Goal: Task Accomplishment & Management: Complete application form

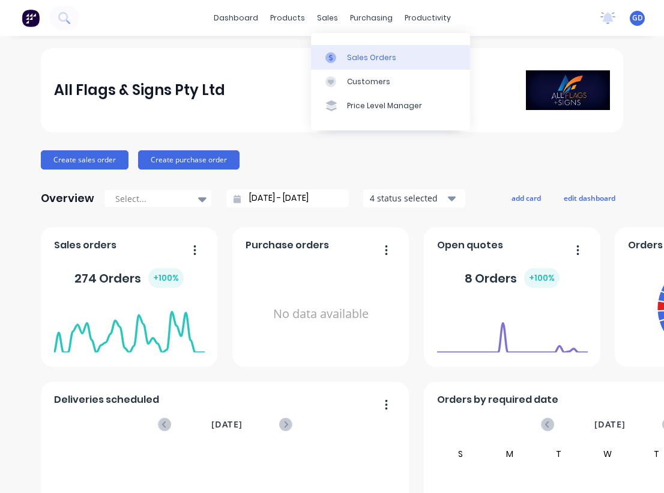
click at [350, 53] on div "Sales Orders" at bounding box center [371, 57] width 49 height 11
click at [355, 59] on div "Sales Orders" at bounding box center [371, 57] width 49 height 11
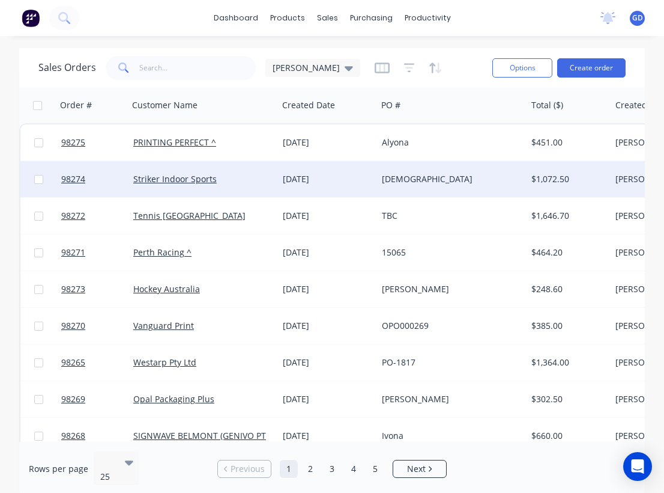
scroll to position [0, 175]
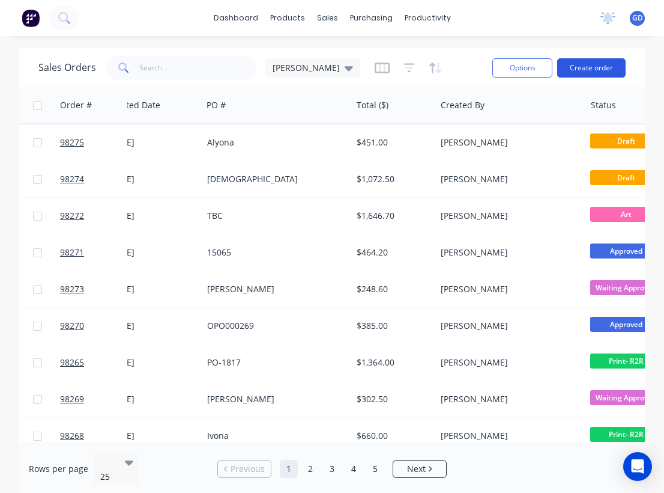
click at [593, 59] on button "Create order" at bounding box center [591, 67] width 68 height 19
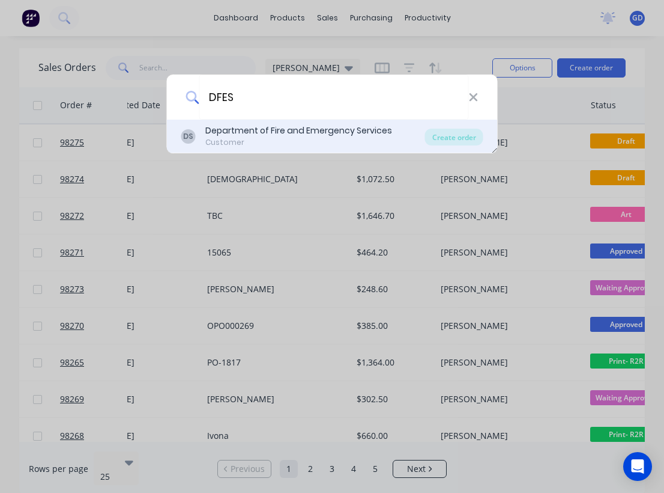
type input "DFES"
click at [322, 140] on div "Customer" at bounding box center [298, 142] width 187 height 11
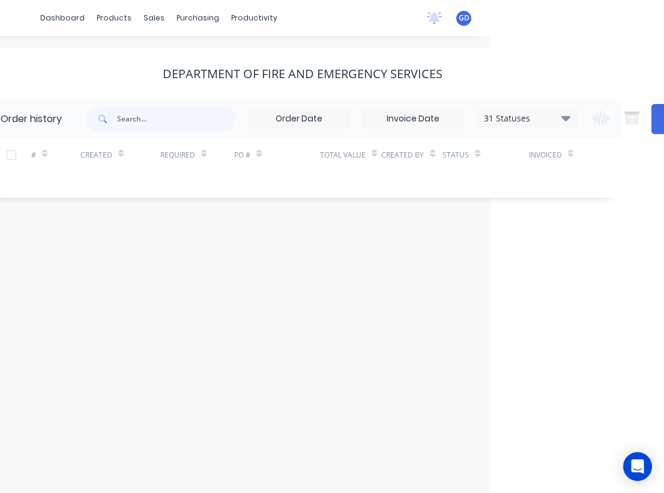
scroll to position [0, 216]
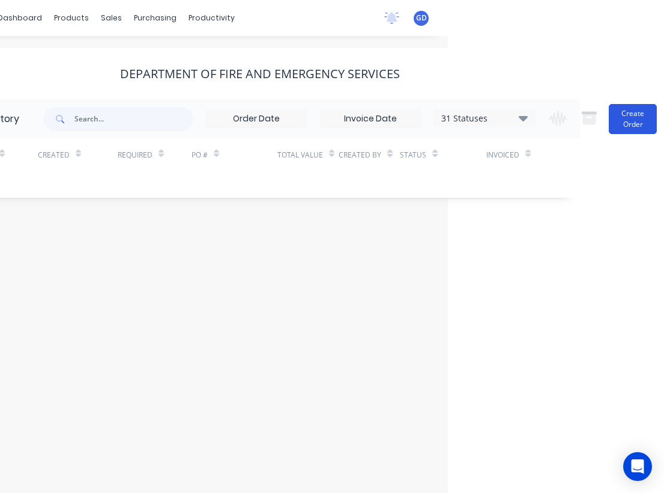
click at [634, 123] on button "Create Order" at bounding box center [633, 119] width 48 height 30
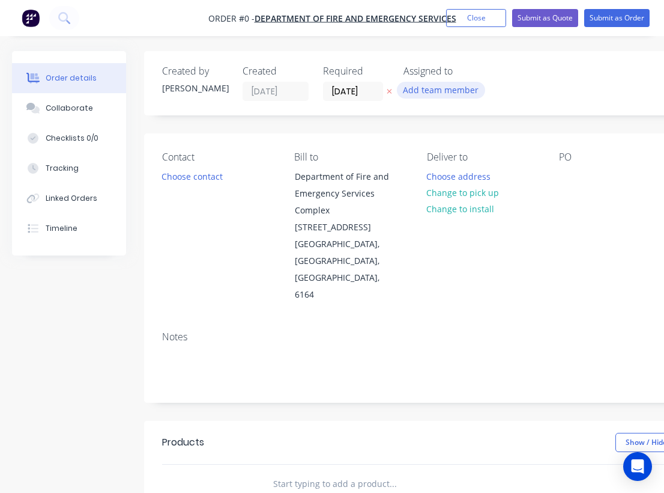
click at [431, 91] on button "Add team member" at bounding box center [441, 90] width 88 height 16
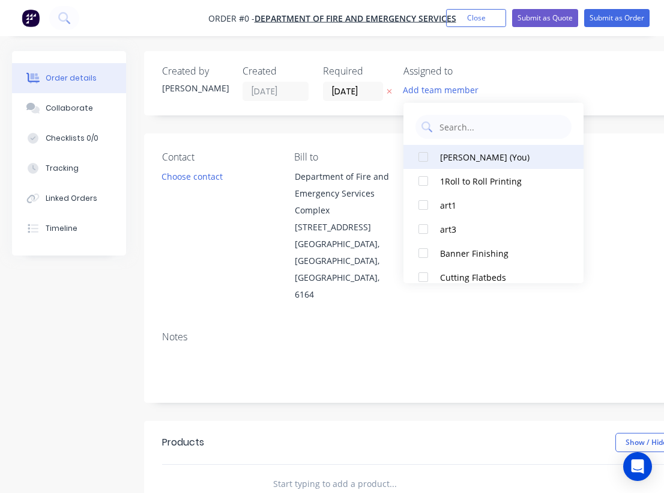
click at [456, 153] on div "[PERSON_NAME] (You)" at bounding box center [500, 157] width 120 height 13
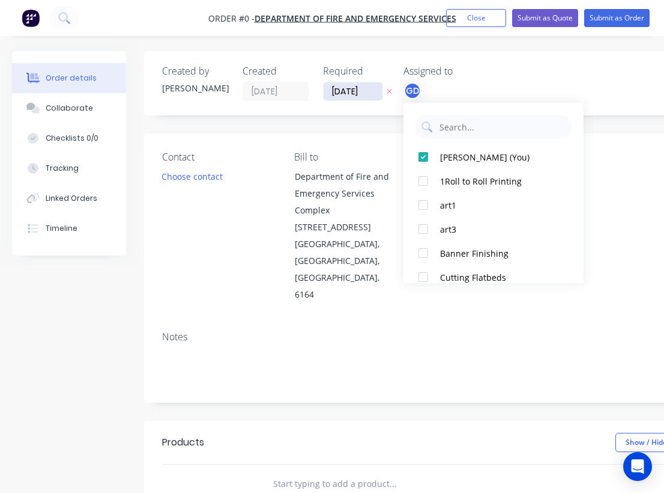
click at [346, 89] on div "Order details Collaborate Checklists 0/0 Tracking Linked Orders Timeline Order …" at bounding box center [417, 430] width 835 height 759
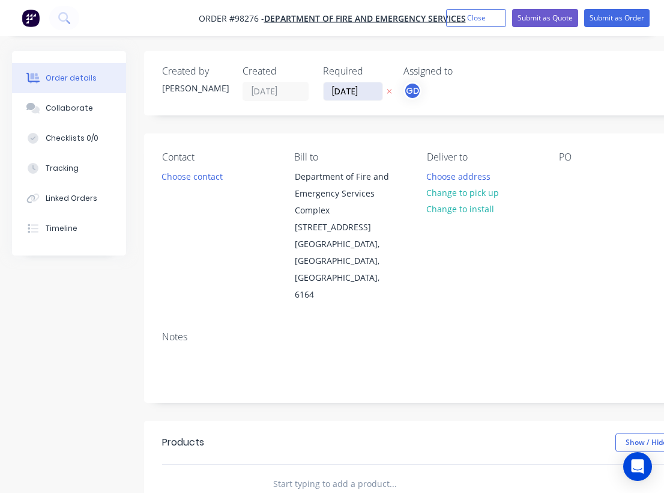
click at [348, 93] on input "[DATE]" at bounding box center [353, 91] width 59 height 18
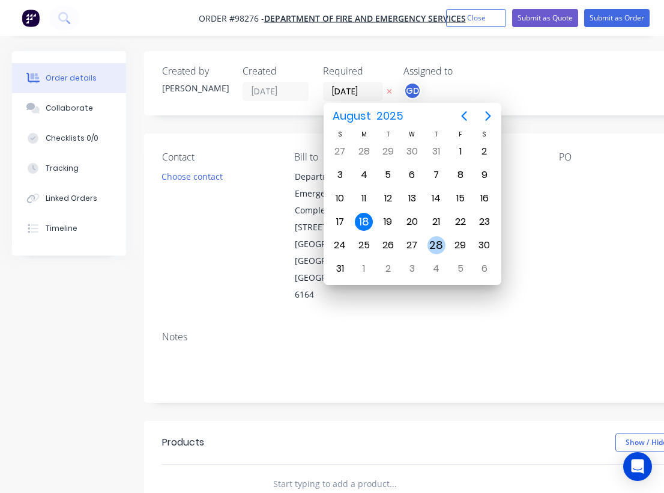
click at [439, 248] on div "28" at bounding box center [437, 245] width 18 height 18
type input "[DATE]"
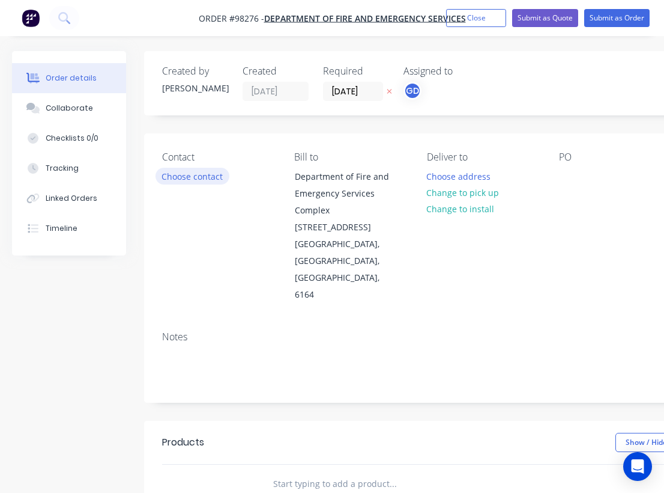
click at [199, 179] on button "Choose contact" at bounding box center [193, 176] width 74 height 16
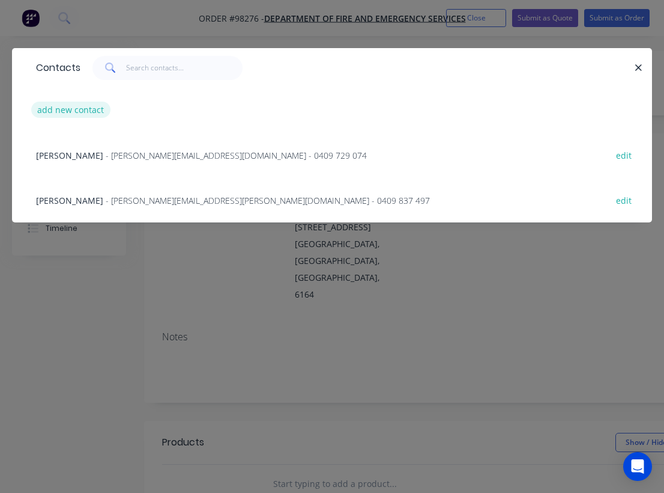
click at [67, 112] on button "add new contact" at bounding box center [70, 110] width 79 height 16
select select "AU"
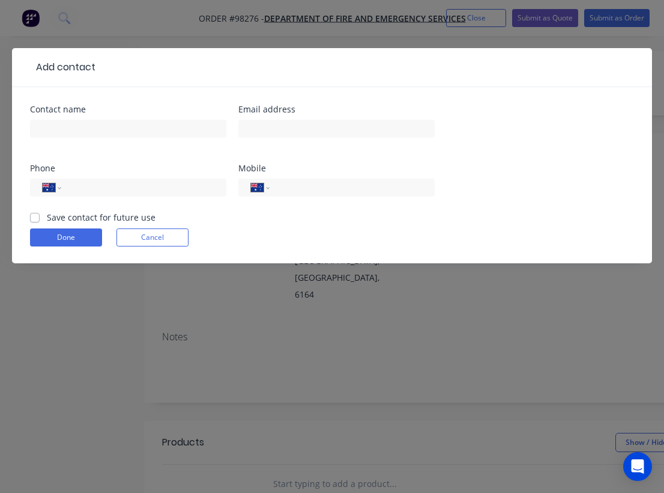
click at [47, 213] on label "Save contact for future use" at bounding box center [101, 217] width 109 height 13
click at [35, 213] on input "Save contact for future use" at bounding box center [35, 216] width 10 height 11
checkbox input "true"
click at [65, 132] on input "text" at bounding box center [128, 129] width 196 height 18
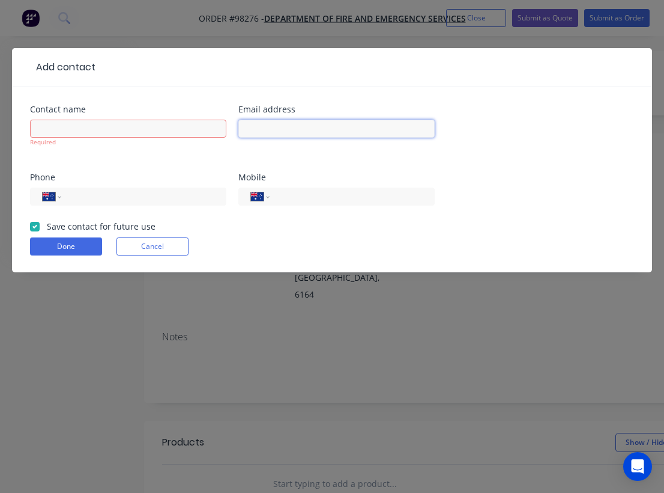
paste input "[PERSON_NAME][EMAIL_ADDRESS][PERSON_NAME][DOMAIN_NAME]"
type input "[PERSON_NAME][EMAIL_ADDRESS][PERSON_NAME][DOMAIN_NAME]"
click at [55, 126] on input "text" at bounding box center [128, 129] width 196 height 18
paste input "[PERSON_NAME]"
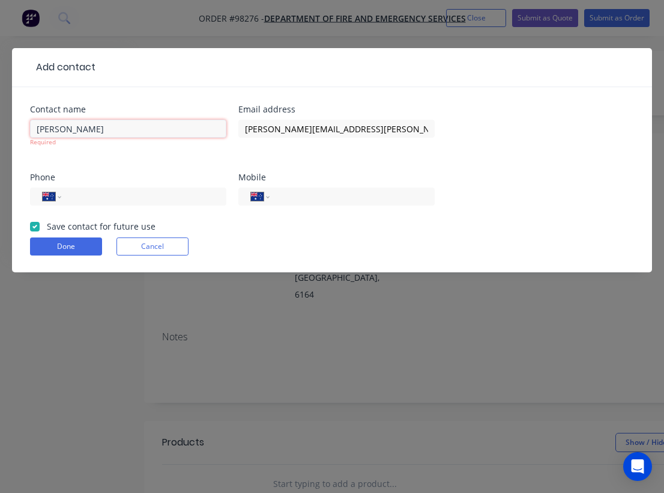
type input "[PERSON_NAME]"
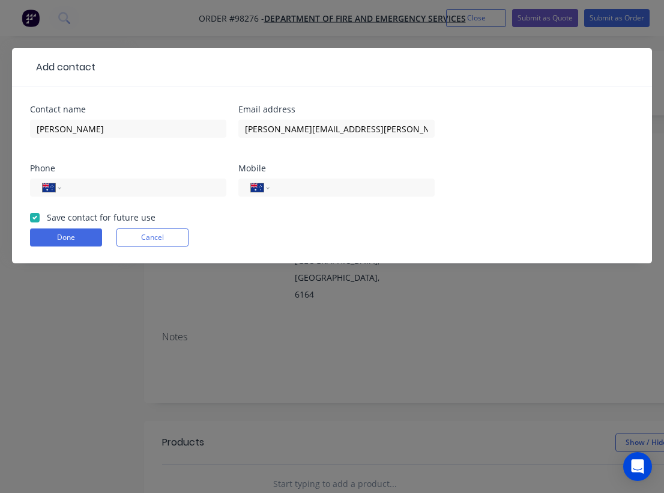
click at [144, 168] on div "Contact name [PERSON_NAME] Email address [PERSON_NAME][EMAIL_ADDRESS][PERSON_NA…" at bounding box center [332, 158] width 604 height 106
click at [305, 187] on input "tel" at bounding box center [350, 188] width 144 height 14
paste input "0409 729 074"
type input "0409 729 074"
click at [83, 186] on input "tel" at bounding box center [142, 188] width 144 height 14
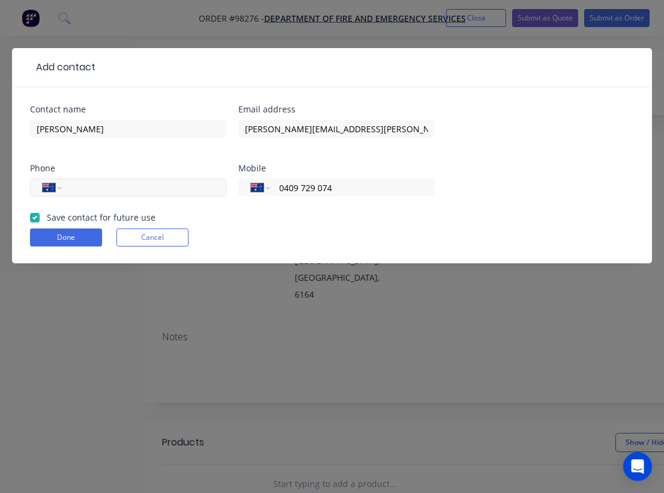
paste input "[PHONE_NUMBER]"
type input "[PHONE_NUMBER]"
click at [76, 238] on button "Done" at bounding box center [66, 237] width 72 height 18
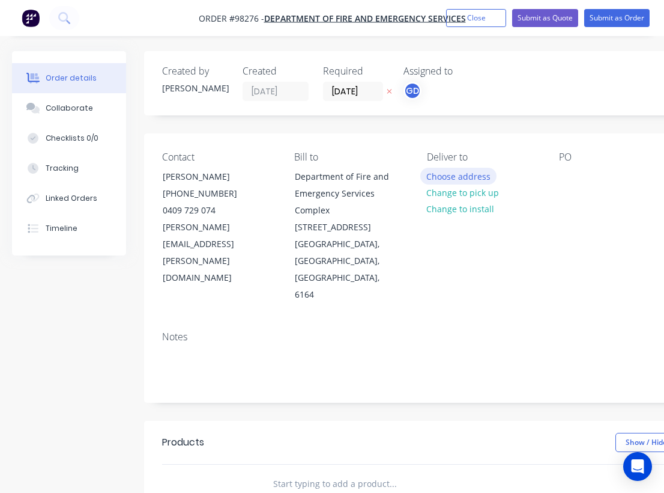
click at [457, 180] on button "Choose address" at bounding box center [458, 176] width 77 height 16
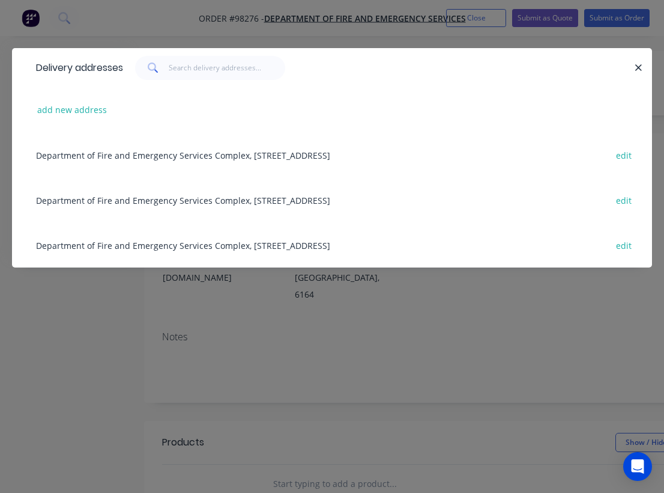
click at [118, 245] on div "Department of Fire and Emergency Services Complex, [STREET_ADDRESS] edit" at bounding box center [332, 244] width 604 height 45
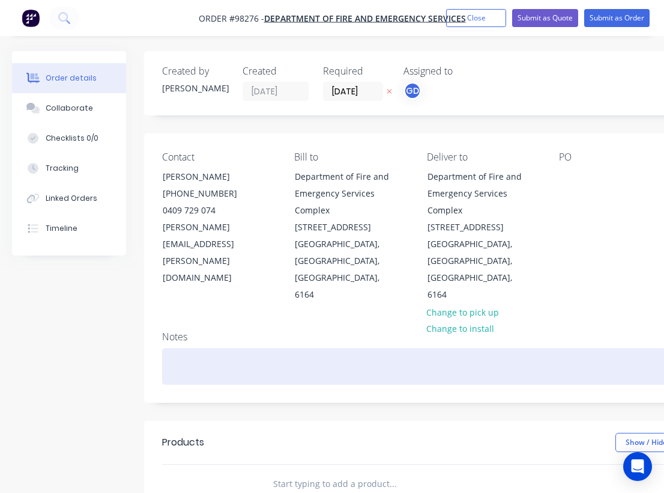
click at [180, 348] on div at bounding box center [483, 366] width 643 height 37
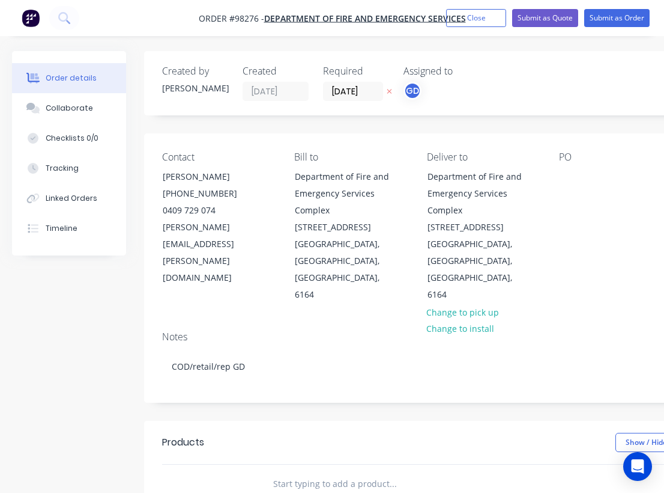
click at [183, 282] on div "Contact [PERSON_NAME] [PHONE_NUMBER] [PERSON_NAME][EMAIL_ADDRESS][PERSON_NAME][…" at bounding box center [483, 227] width 679 height 188
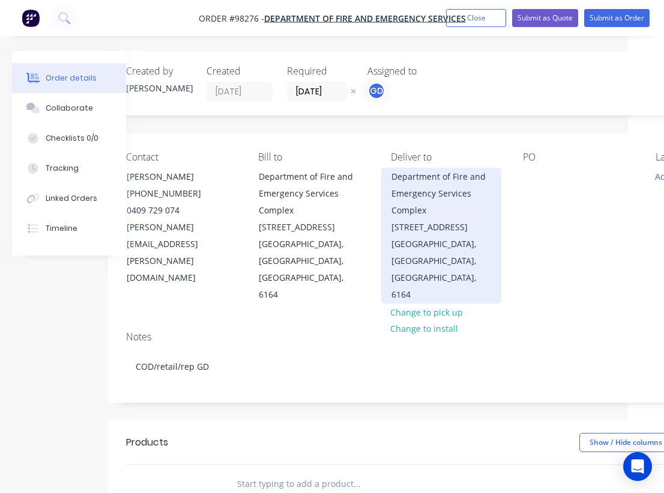
scroll to position [0, 106]
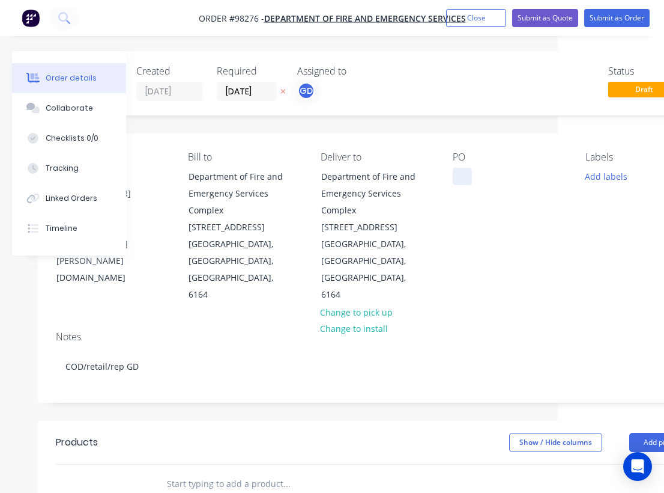
click at [461, 174] on div at bounding box center [462, 176] width 19 height 17
paste div
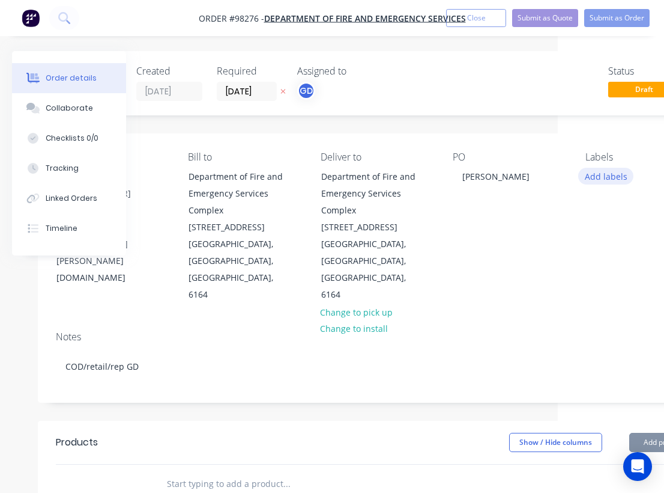
click at [595, 175] on button "Add labels" at bounding box center [605, 176] width 55 height 16
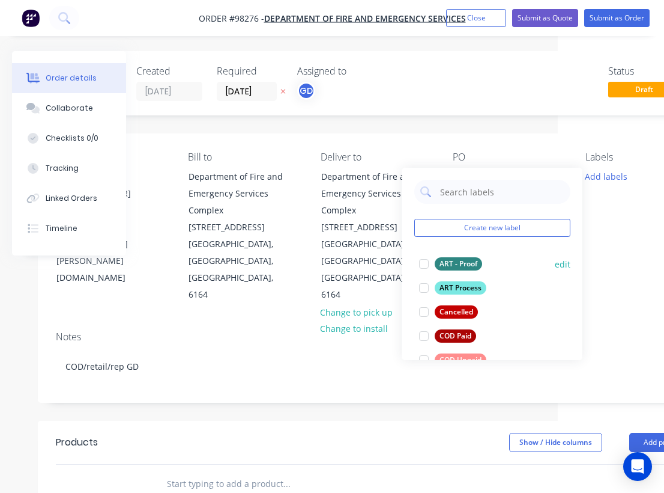
click at [476, 257] on div "ART - Proof" at bounding box center [458, 263] width 47 height 13
click at [460, 285] on div "ART Process" at bounding box center [461, 287] width 52 height 13
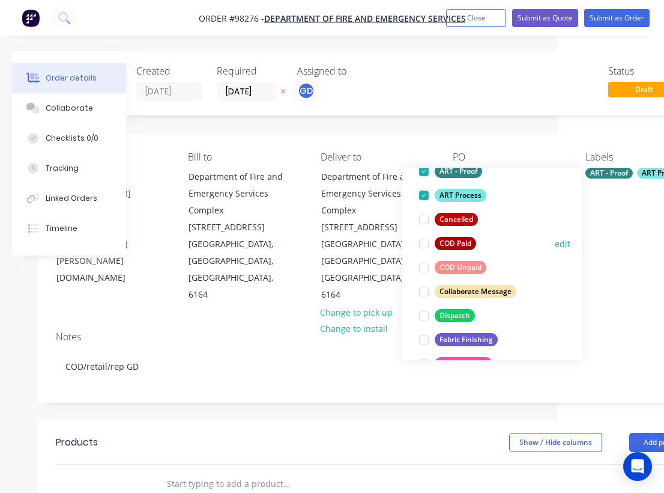
scroll to position [95, 0]
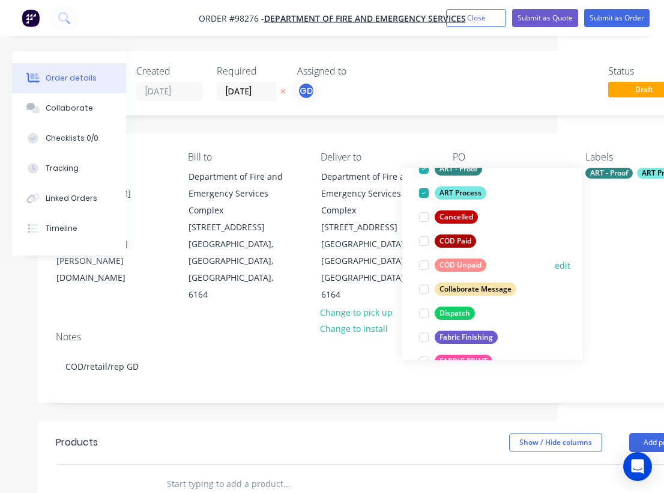
click at [462, 269] on div "COD Unpaid" at bounding box center [461, 264] width 52 height 13
click at [474, 337] on div "Fabric Finishing" at bounding box center [466, 336] width 63 height 13
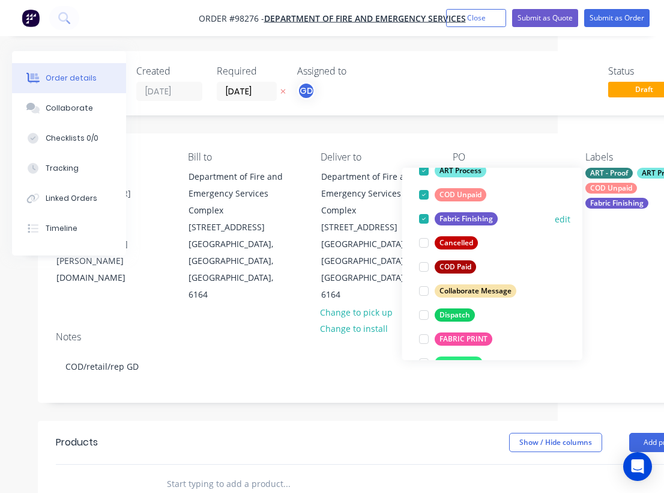
scroll to position [124, 0]
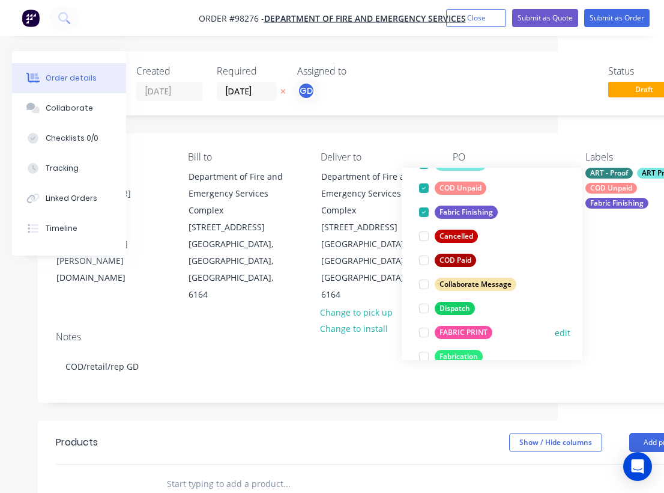
click at [474, 335] on div "FABRIC PRINT" at bounding box center [464, 332] width 58 height 13
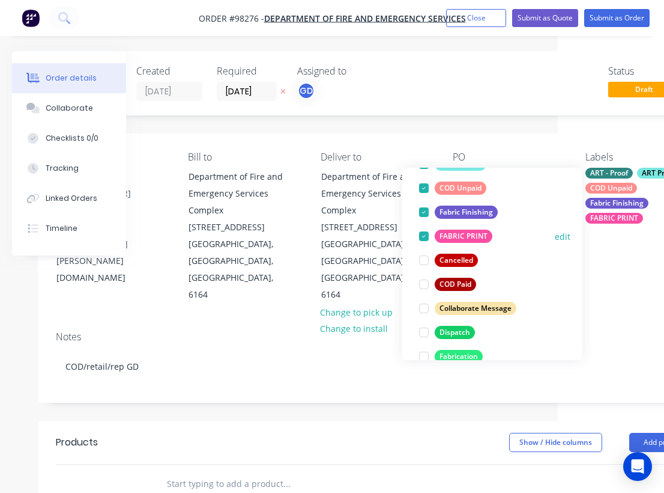
click at [474, 335] on div "Dispatch" at bounding box center [455, 332] width 40 height 13
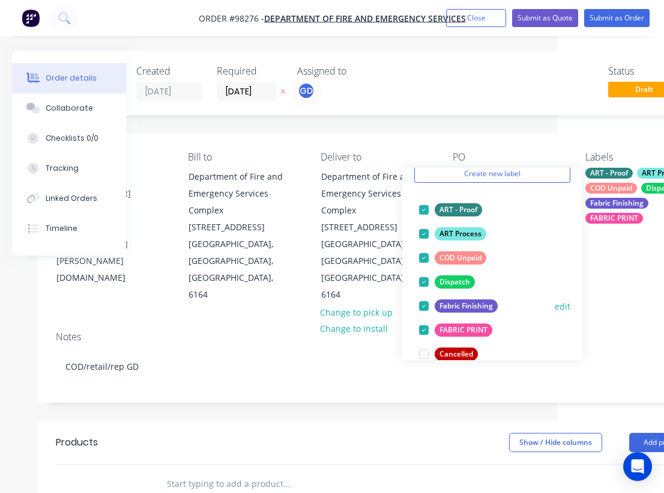
scroll to position [52, 0]
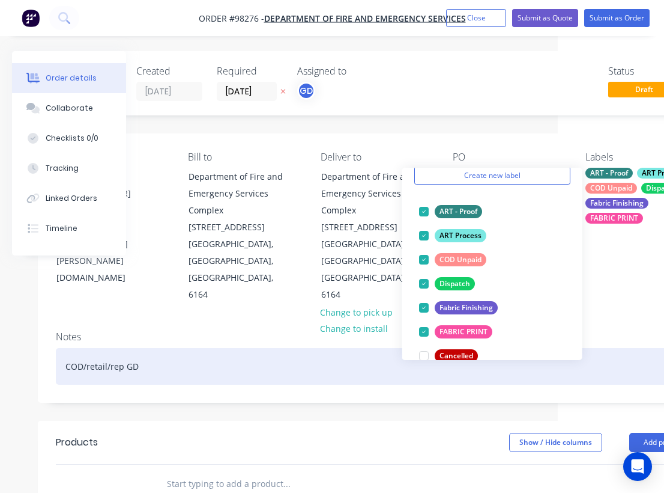
click at [240, 348] on div "COD/retail/rep GD" at bounding box center [377, 366] width 643 height 37
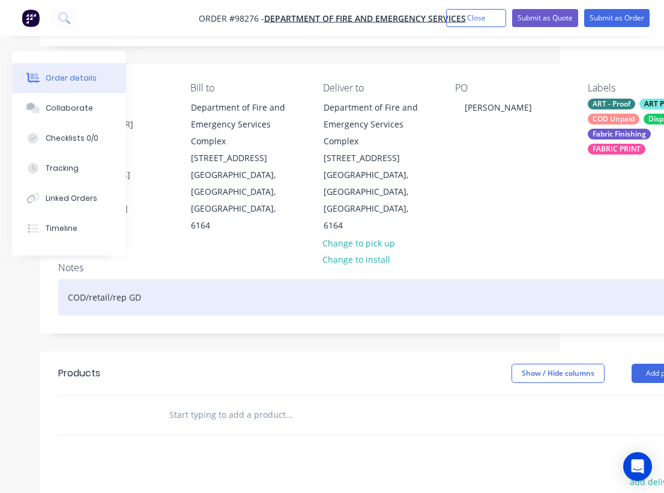
scroll to position [112, 104]
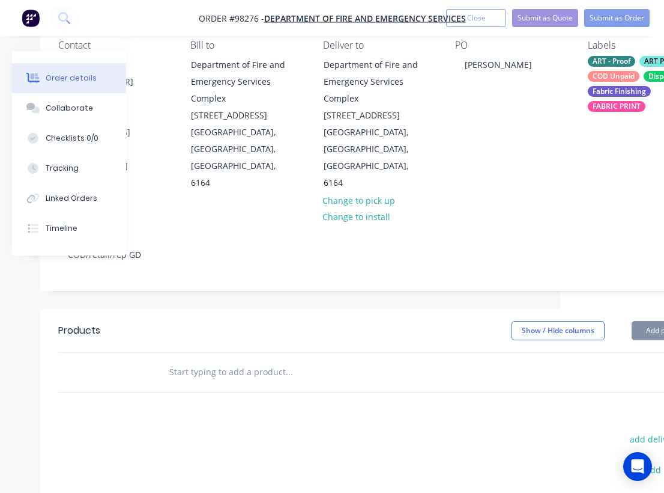
click at [196, 360] on input "text" at bounding box center [289, 372] width 240 height 24
paste input "artwork set up / update $300+GST. Rebuilding artwork from order #89665"
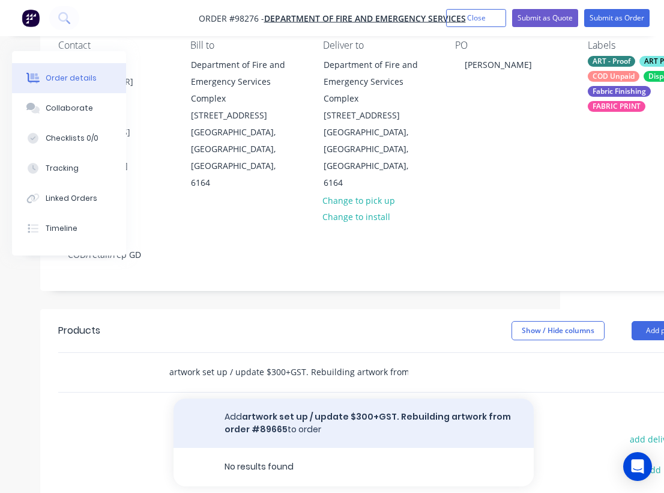
type input "artwork set up / update $300+GST. Rebuilding artwork from order #89665"
click at [266, 398] on button "Add artwork set up / update $300+GST. Rebuilding artwork from order #89665 to o…" at bounding box center [354, 422] width 360 height 49
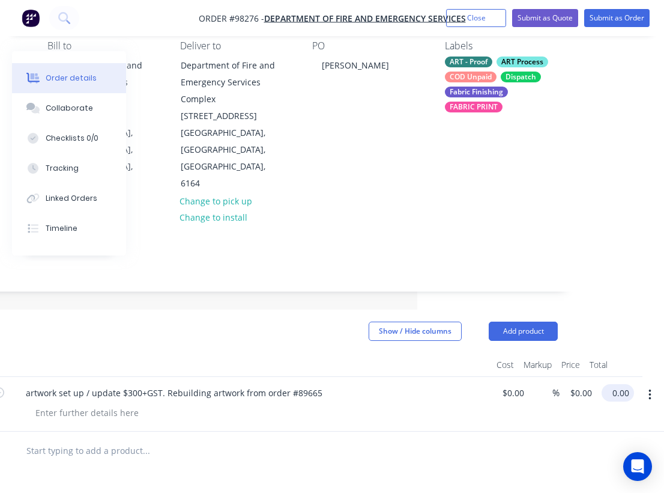
click at [620, 384] on input "0.00" at bounding box center [621, 392] width 28 height 17
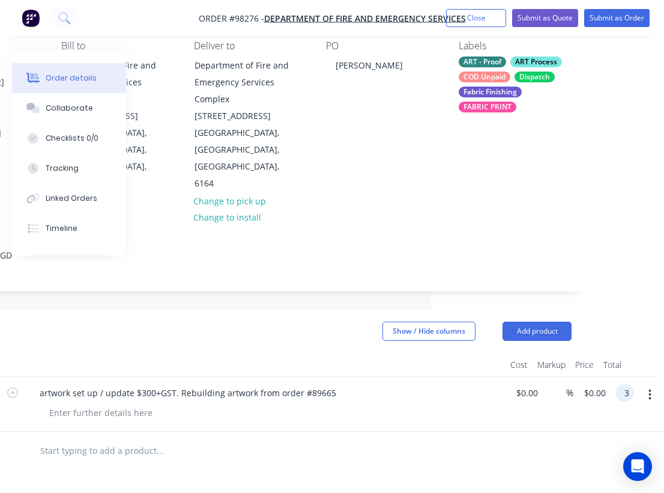
scroll to position [111, 233]
type input "$300.00"
click at [312, 321] on div "Show / Hide columns Add product" at bounding box center [318, 330] width 506 height 19
click at [117, 438] on input "text" at bounding box center [160, 450] width 240 height 24
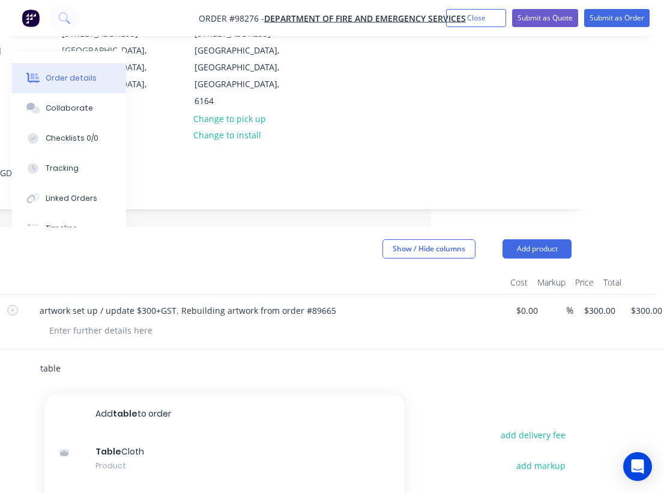
scroll to position [195, 233]
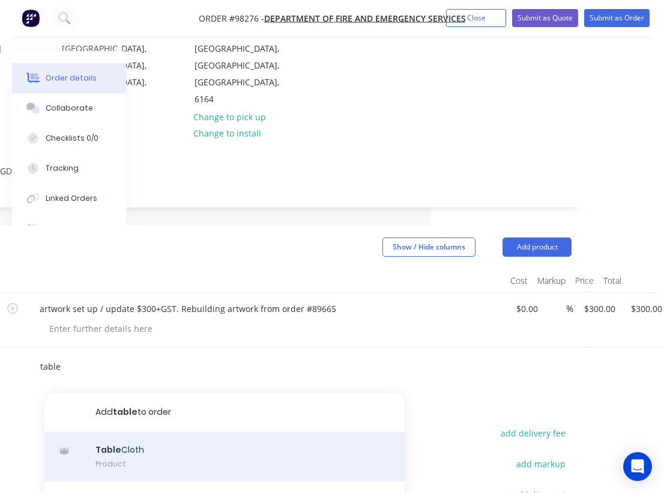
type input "table"
click at [127, 431] on div "Table Cloth Product" at bounding box center [224, 456] width 360 height 50
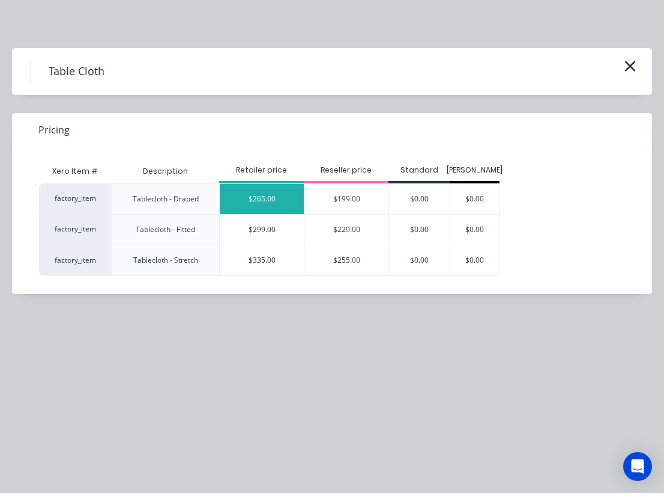
click at [269, 197] on div "$265.00" at bounding box center [262, 199] width 84 height 30
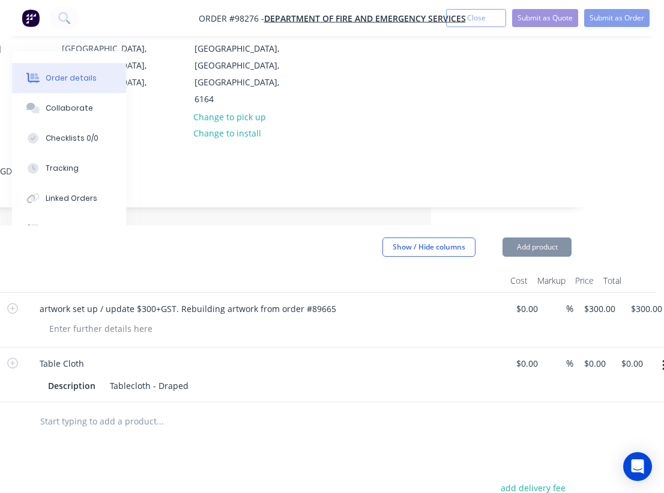
type input "$265.00"
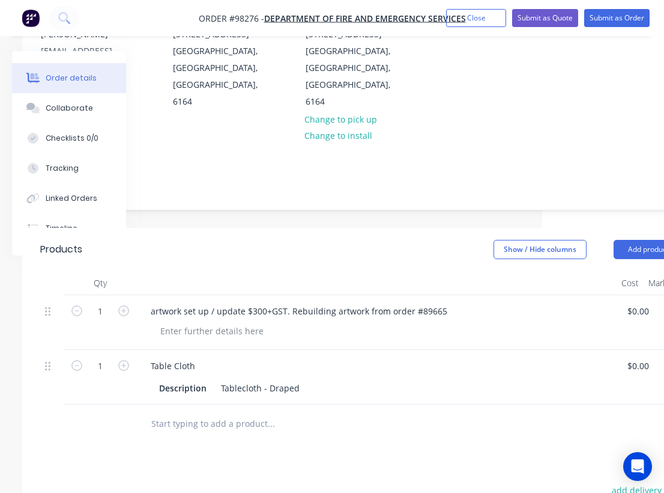
scroll to position [193, 0]
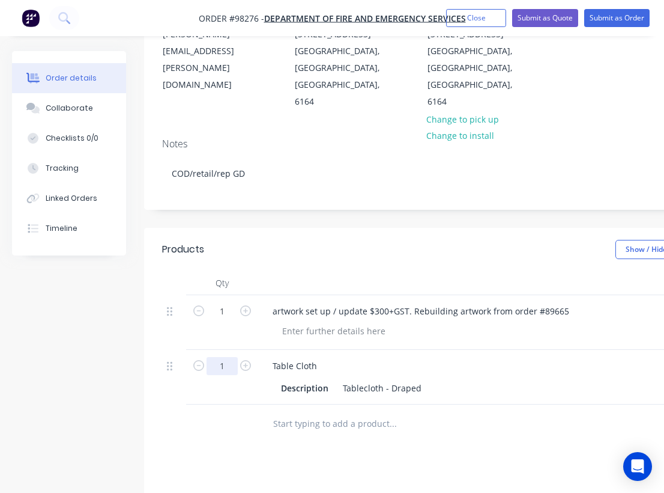
click at [227, 320] on input "1" at bounding box center [222, 311] width 31 height 18
type input "20"
click at [273, 411] on div at bounding box center [393, 423] width 240 height 24
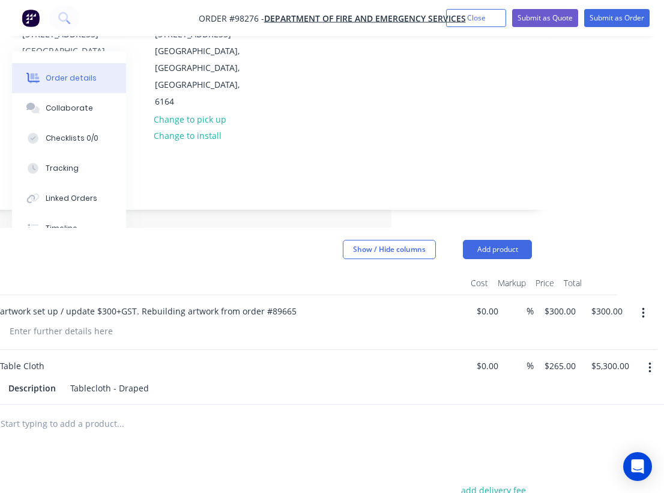
scroll to position [193, 273]
click at [610, 357] on input "5300.00" at bounding box center [612, 365] width 44 height 17
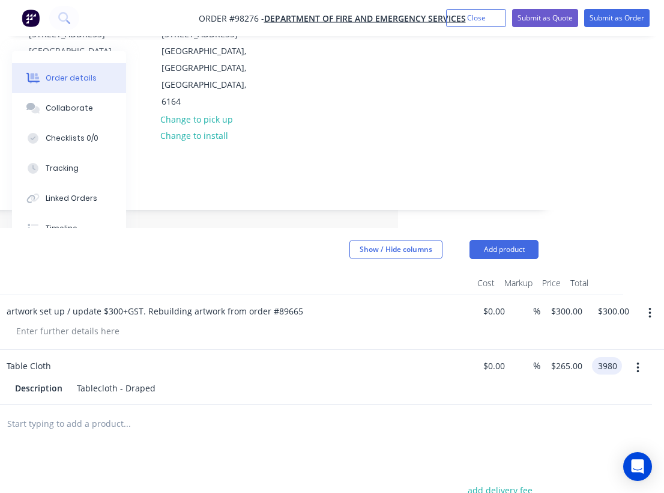
type input "$3,980.00"
type input "$199.00"
click at [441, 404] on div at bounding box center [217, 423] width 643 height 39
click at [102, 411] on input "text" at bounding box center [127, 423] width 240 height 24
paste input "Digi banners PVC hem rope and eyelets 3mx1m"
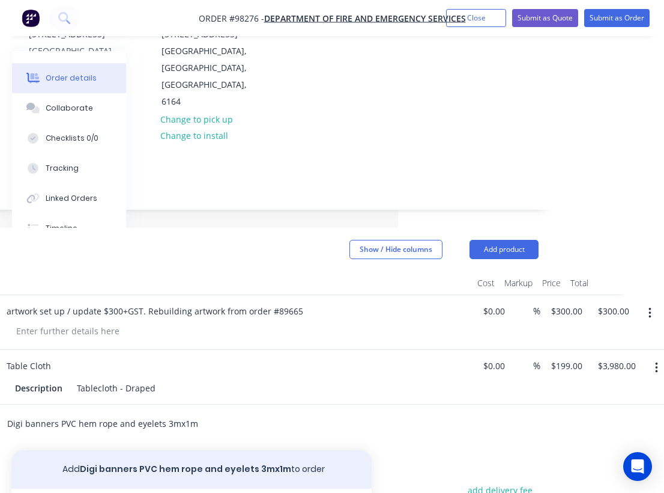
type input "Digi banners PVC hem rope and eyelets 3mx1m"
click at [249, 450] on button "Add Digi banners PVC hem rope and eyelets 3mx1m to order" at bounding box center [191, 469] width 360 height 38
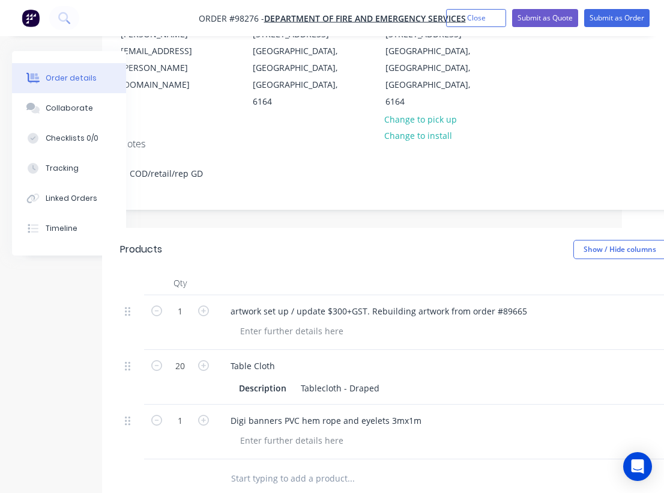
scroll to position [193, 0]
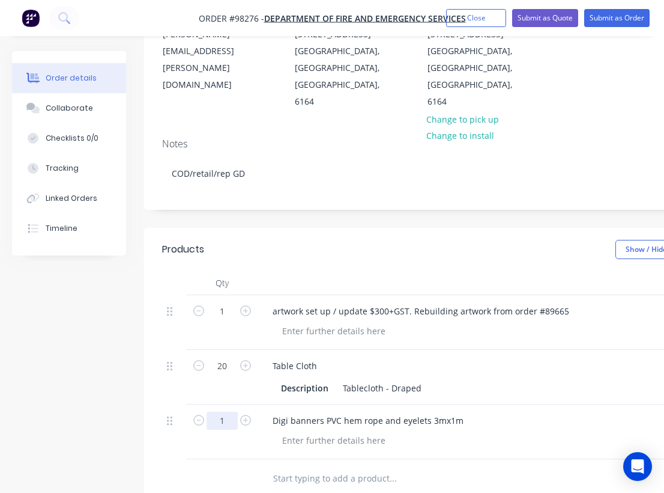
click at [225, 320] on input "1" at bounding box center [222, 311] width 31 height 18
type input "15"
click at [347, 466] on input "text" at bounding box center [393, 478] width 240 height 24
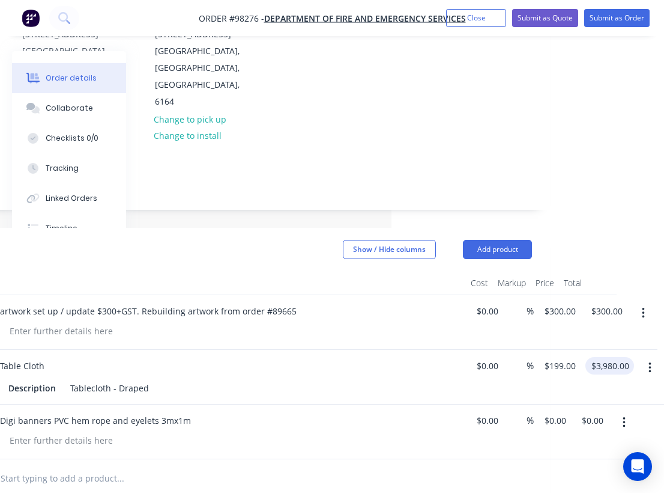
scroll to position [193, 273]
click at [598, 411] on input "0.00" at bounding box center [595, 419] width 28 height 17
type input "$1,850.00"
type input "$123.3333"
click at [425, 459] on div at bounding box center [210, 478] width 643 height 39
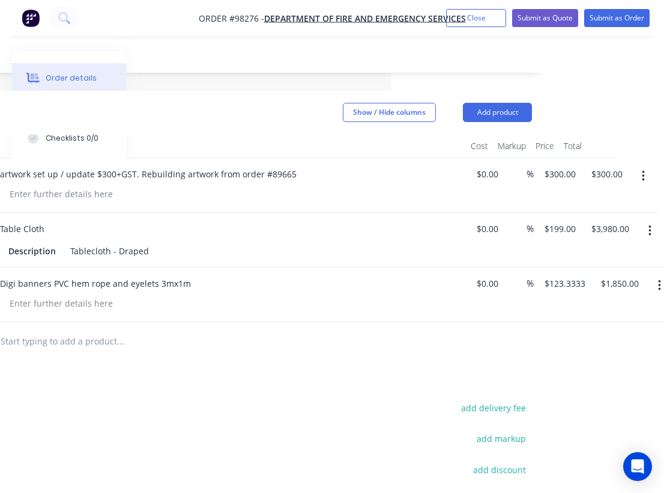
scroll to position [391, 273]
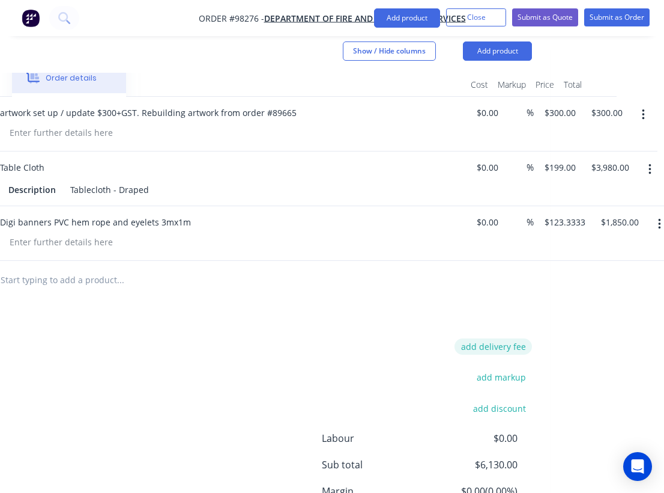
click at [507, 338] on button "add delivery fee" at bounding box center [493, 346] width 77 height 16
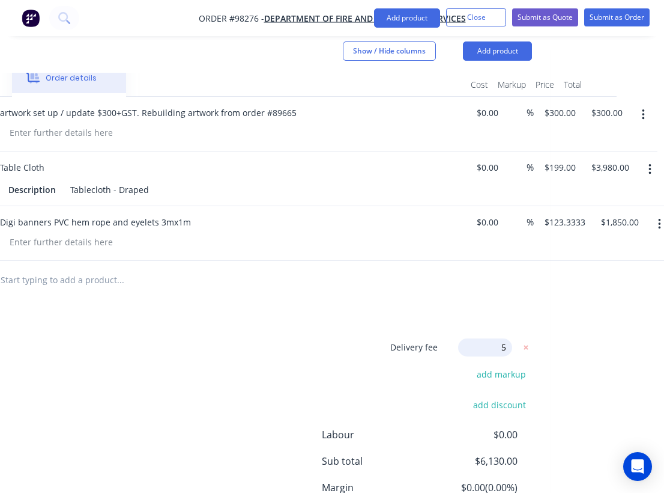
type input "55"
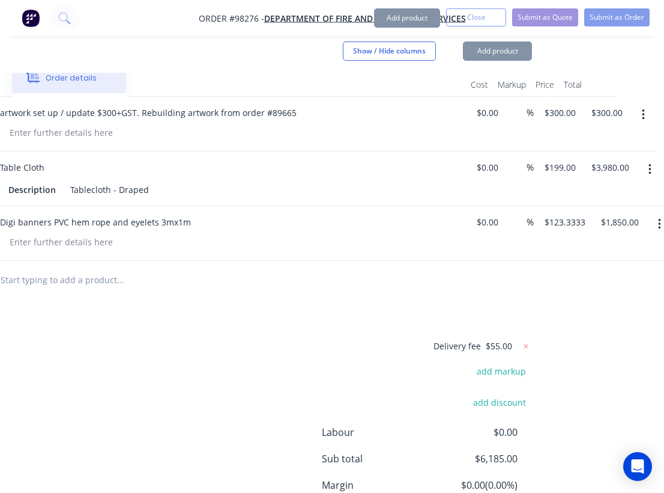
click at [210, 338] on div "Delivery fee $55.00 add markup add discount Labour $0.00 Sub total $6,185.00 Ma…" at bounding box center [210, 451] width 643 height 226
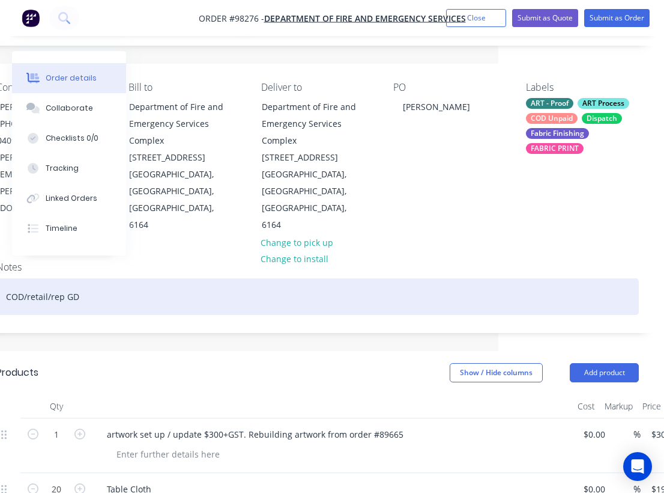
scroll to position [80, 166]
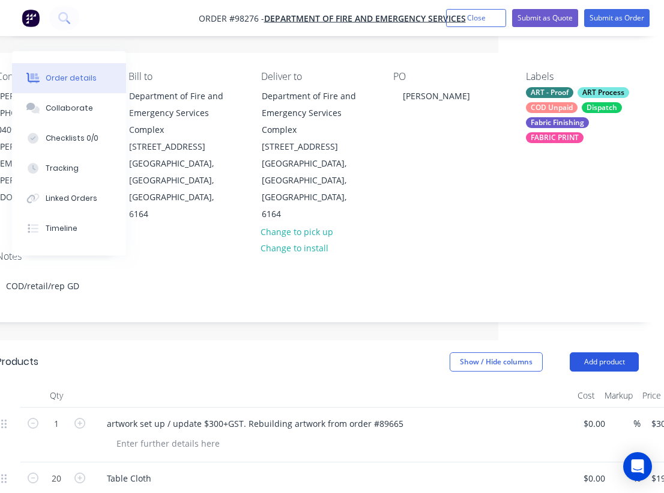
click at [611, 352] on button "Add product" at bounding box center [604, 361] width 69 height 19
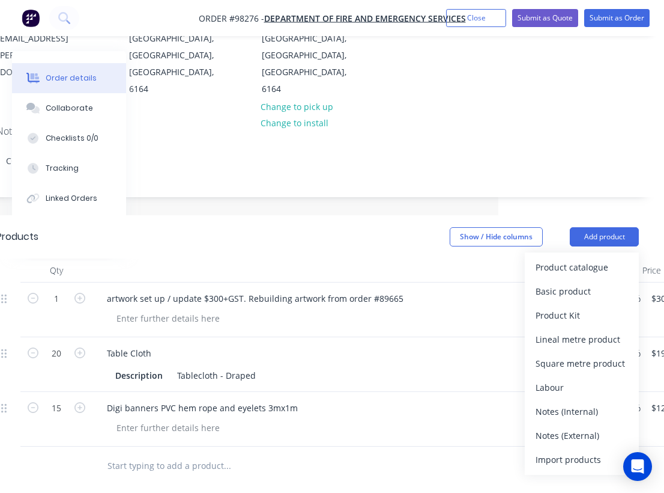
scroll to position [214, 166]
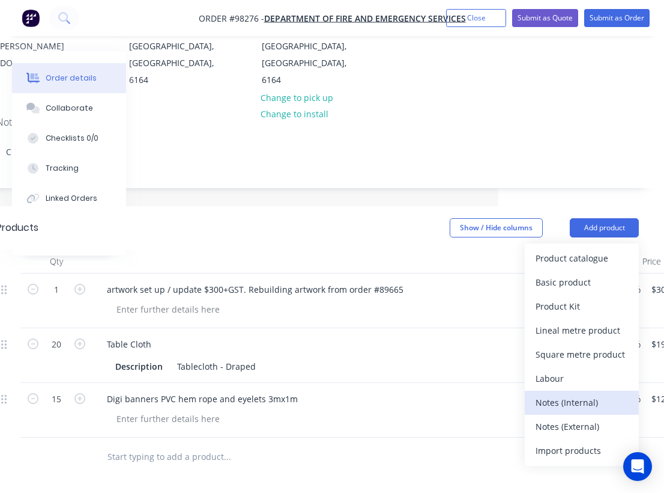
click at [574, 393] on div "Notes (Internal)" at bounding box center [582, 401] width 92 height 17
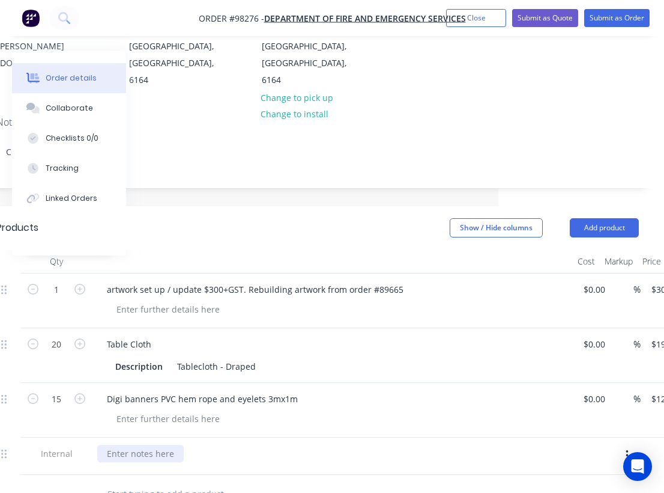
click at [144, 444] on div at bounding box center [140, 452] width 86 height 17
paste div
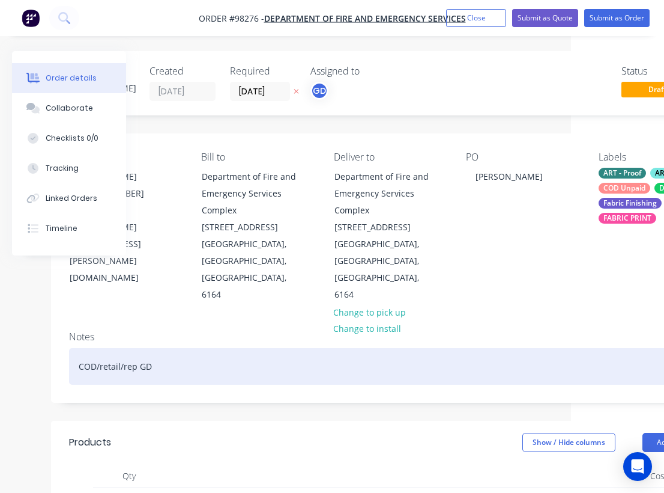
scroll to position [0, 55]
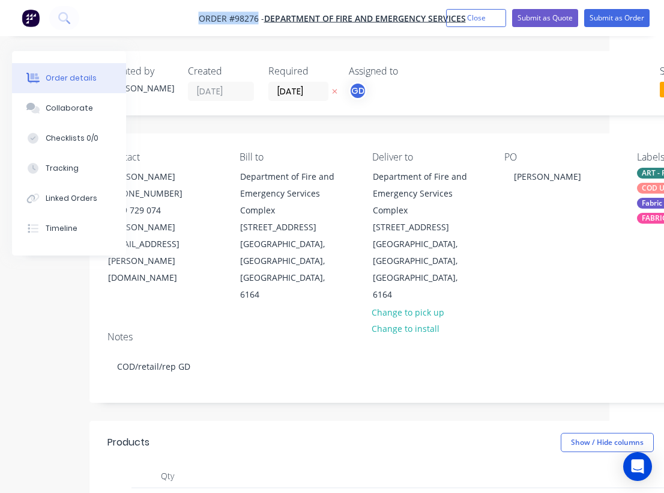
drag, startPoint x: 197, startPoint y: 13, endPoint x: 258, endPoint y: 19, distance: 60.9
click at [258, 19] on nav "Order #98276 - Department of Fire and Emergency Services Add product Close Subm…" at bounding box center [332, 18] width 664 height 36
copy span "Order #98276"
click at [485, 22] on button "Close" at bounding box center [476, 18] width 60 height 18
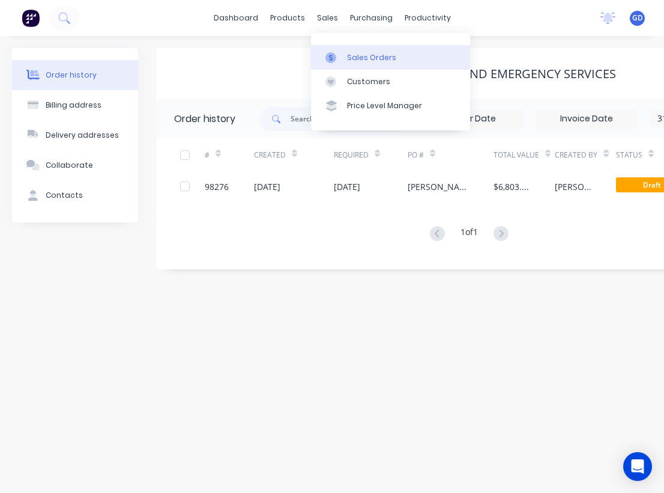
click at [353, 56] on div "Sales Orders" at bounding box center [371, 57] width 49 height 11
